Goal: Transaction & Acquisition: Purchase product/service

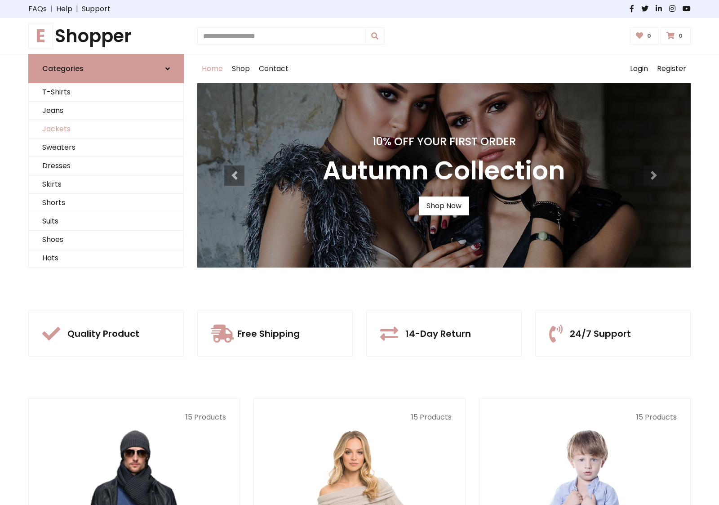
click at [106, 129] on link "Jackets" at bounding box center [106, 129] width 155 height 18
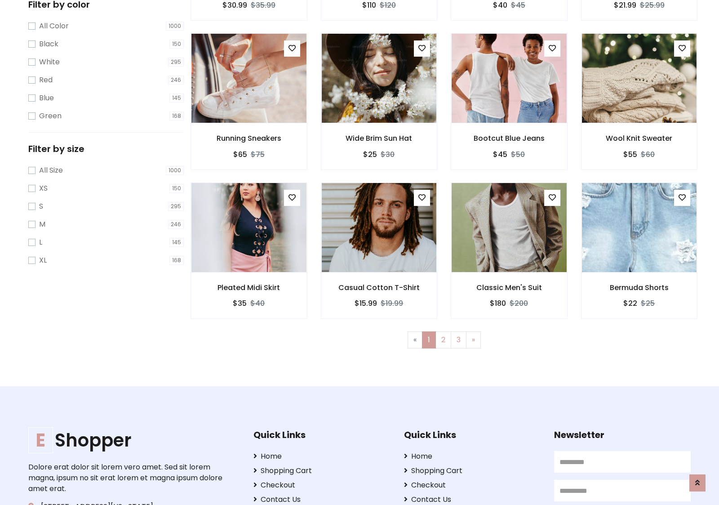
scroll to position [406, 0]
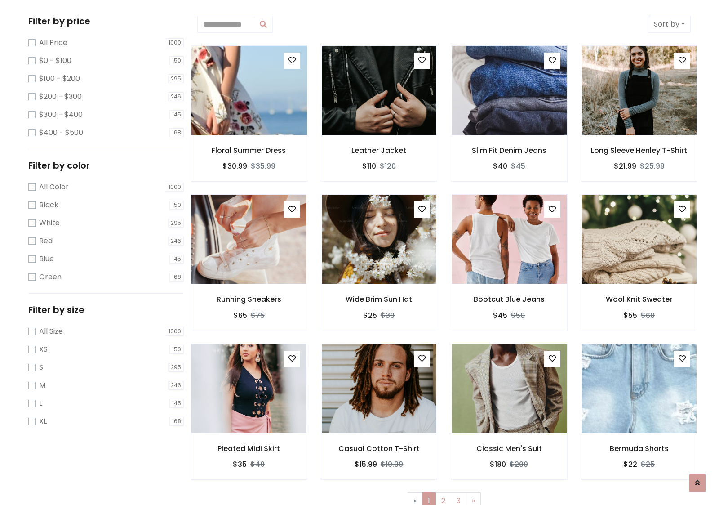
scroll to position [0, 0]
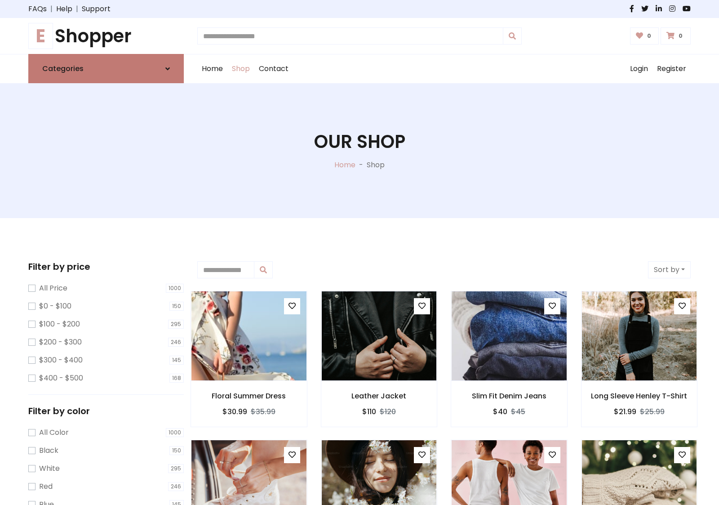
click at [106, 68] on link "Categories" at bounding box center [105, 68] width 155 height 29
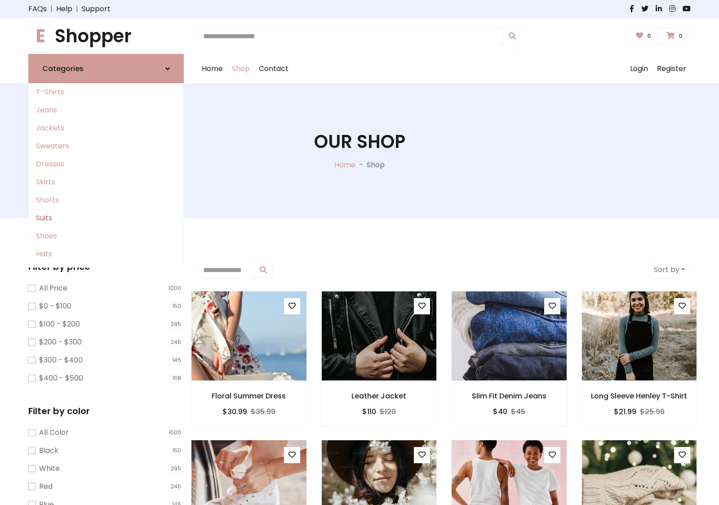
click at [106, 218] on link "Suits" at bounding box center [106, 218] width 155 height 18
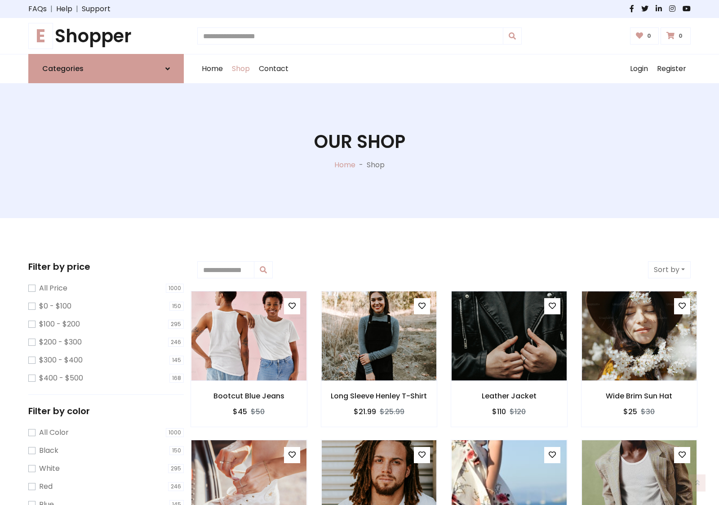
scroll to position [496, 0]
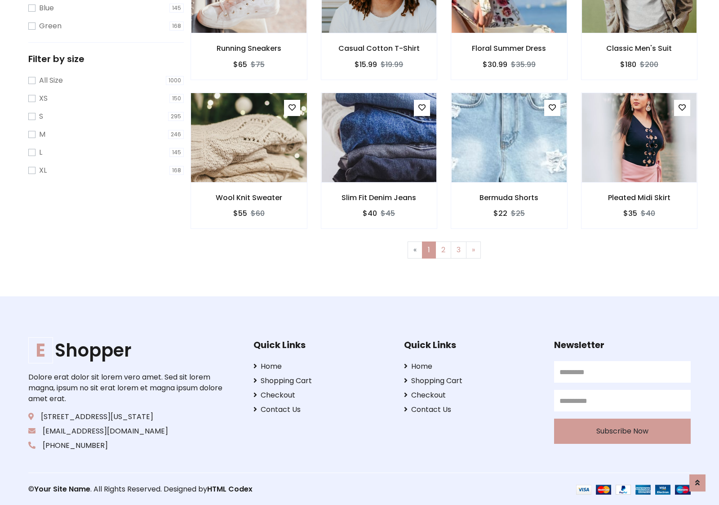
click at [248, 137] on img at bounding box center [249, 138] width 138 height 216
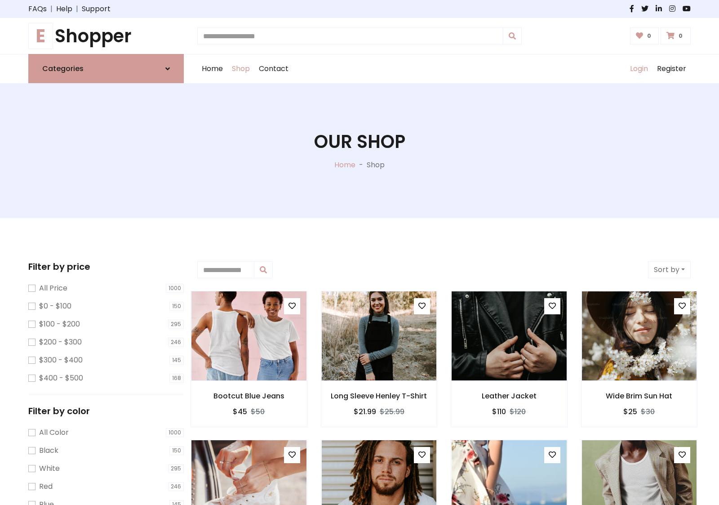
click at [638, 69] on link "Login" at bounding box center [638, 68] width 27 height 29
click at [168, 68] on icon at bounding box center [167, 68] width 4 height 7
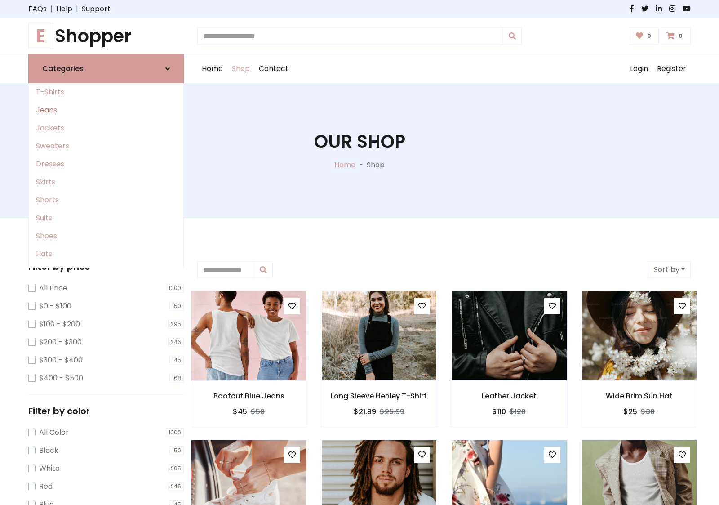
click at [106, 110] on link "Jeans" at bounding box center [106, 110] width 155 height 18
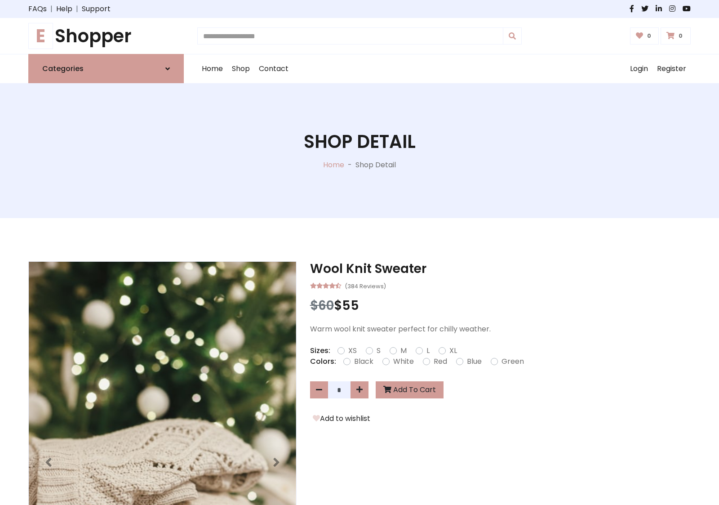
scroll to position [771, 0]
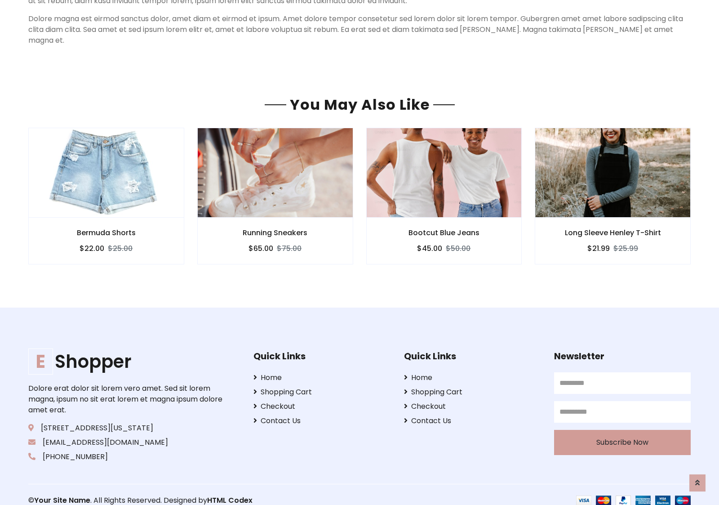
scroll to position [771, 0]
